Goal: Task Accomplishment & Management: Manage account settings

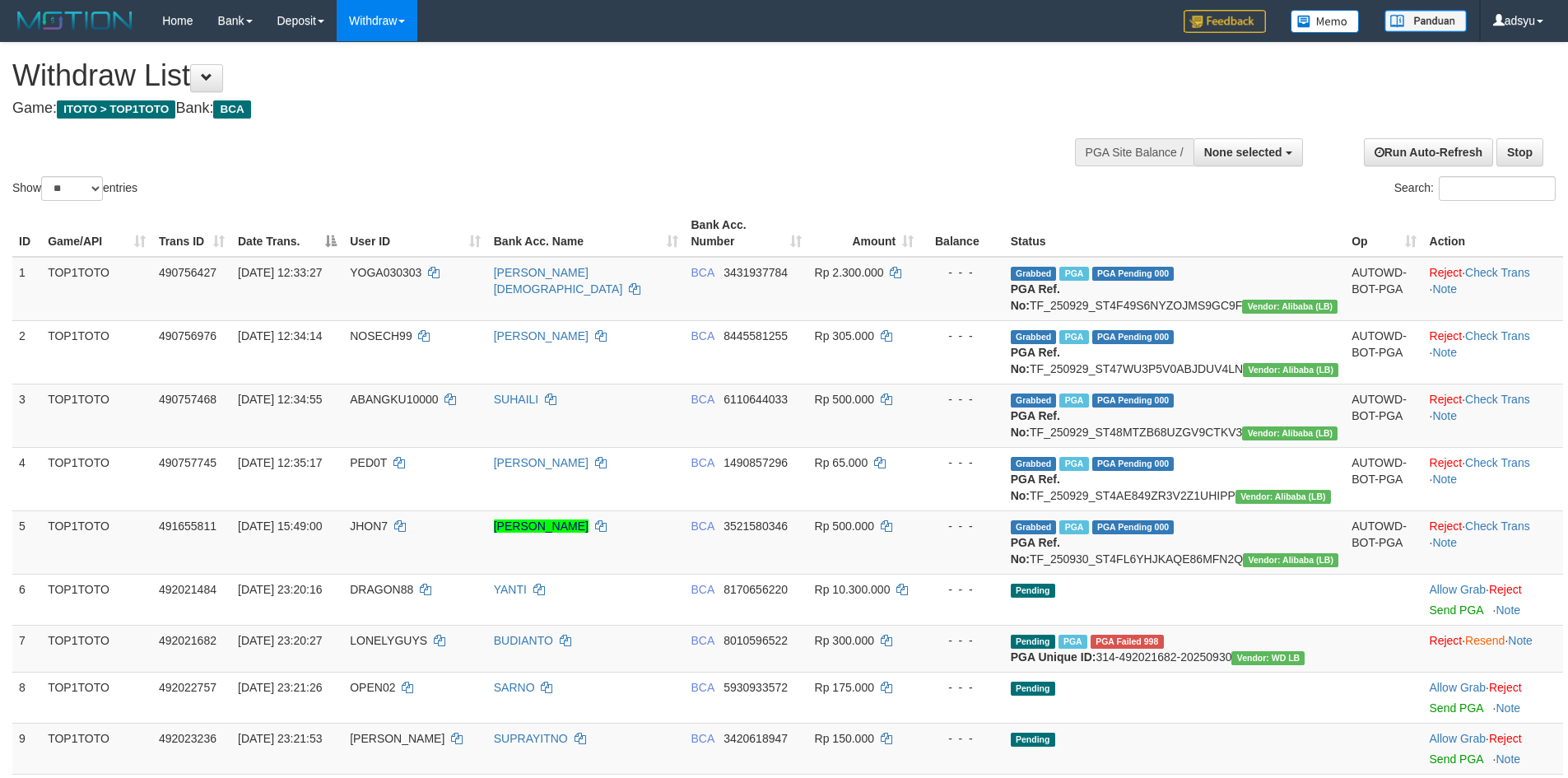
select select
select select "**"
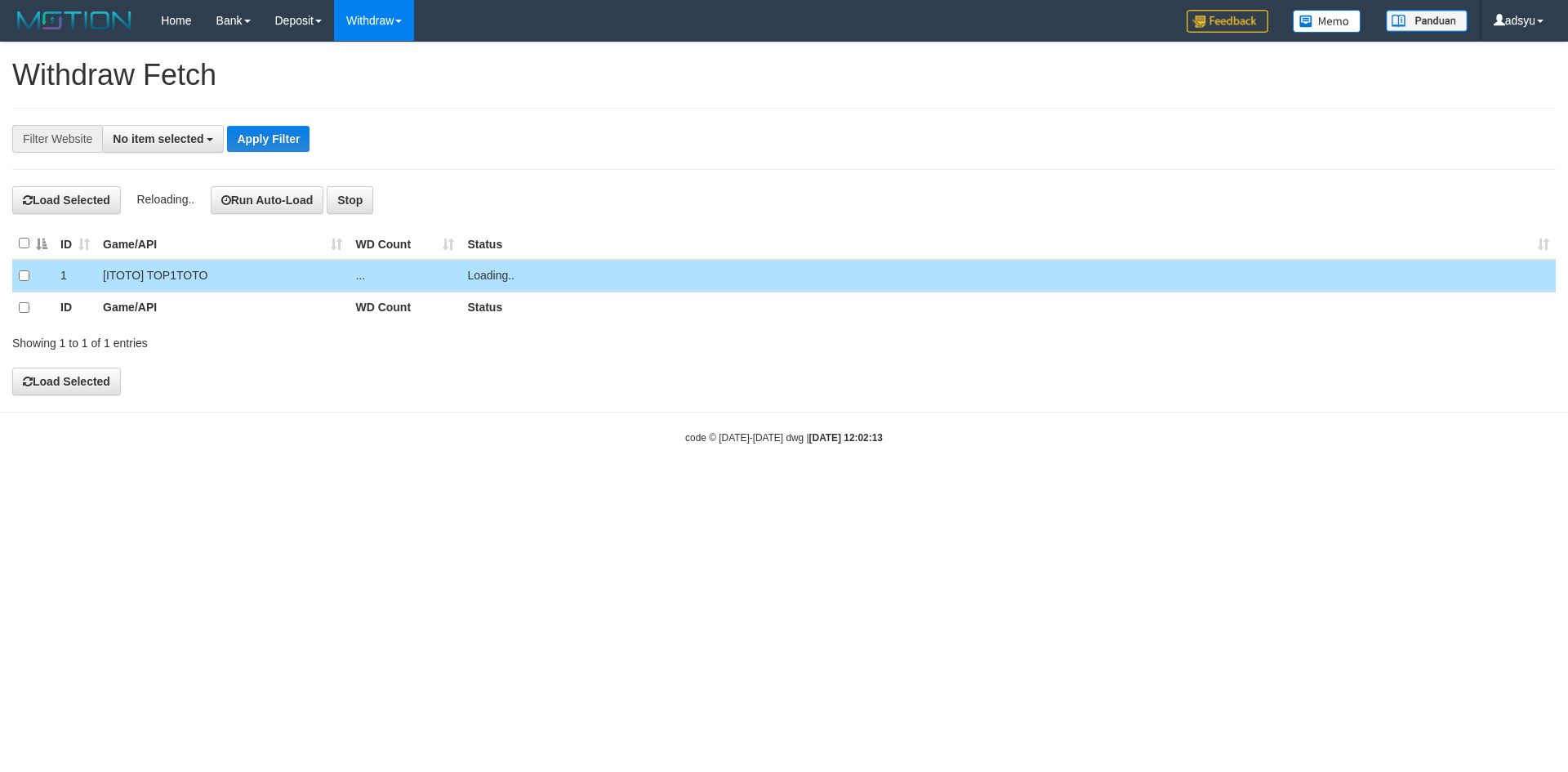
select select
click at [1489, 100] on link "Log Out" at bounding box center [1490, 94] width 129 height 21
